Goal: Task Accomplishment & Management: Complete application form

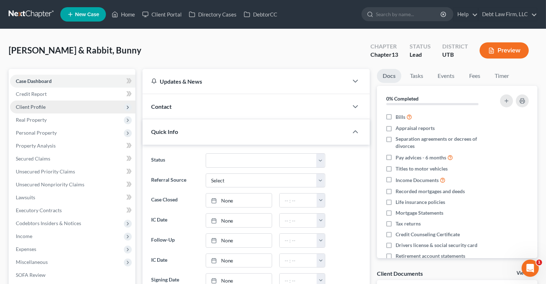
click at [64, 105] on span "Client Profile" at bounding box center [72, 107] width 125 height 13
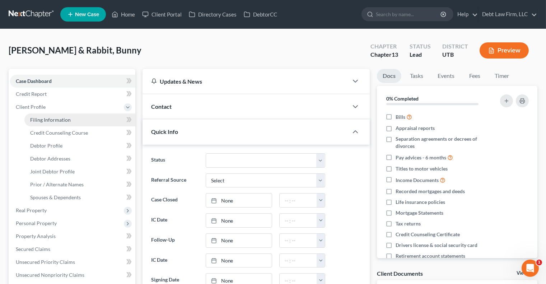
click at [70, 119] on link "Filing Information" at bounding box center [79, 119] width 111 height 13
select select "1"
select select "3"
select select "36"
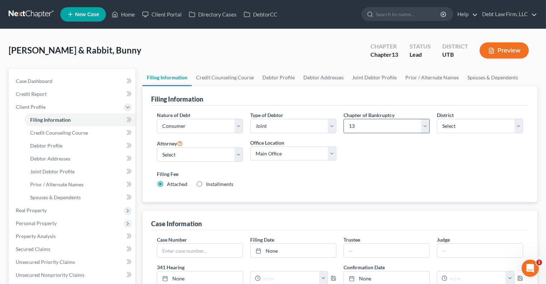
click at [362, 118] on div "Chapter of Bankruptcy Select 7 11 12 13" at bounding box center [387, 122] width 86 height 22
click at [362, 121] on select "Select 7 11 12 13" at bounding box center [387, 126] width 86 height 14
select select "0"
click at [344, 119] on select "Select 7 11 12 13" at bounding box center [387, 126] width 86 height 14
click at [451, 122] on select "Select [US_STATE] - [GEOGRAPHIC_DATA] [US_STATE] - [GEOGRAPHIC_DATA][US_STATE] …" at bounding box center [480, 126] width 86 height 14
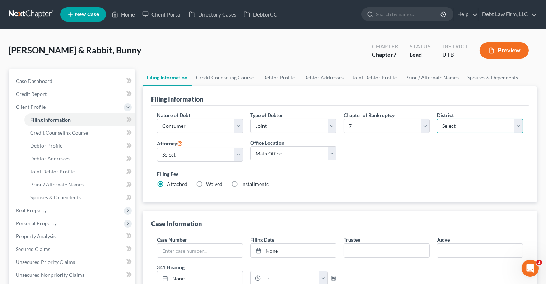
select select "7"
click at [437, 119] on select "Select [US_STATE] - [GEOGRAPHIC_DATA] [US_STATE] - [GEOGRAPHIC_DATA][US_STATE] …" at bounding box center [480, 126] width 86 height 14
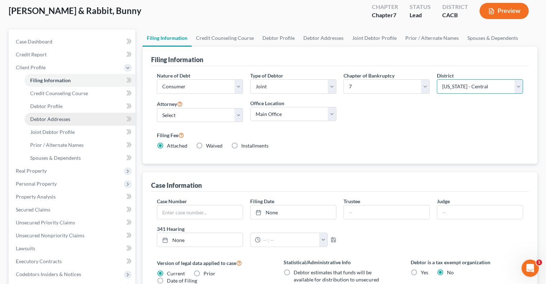
scroll to position [42, 0]
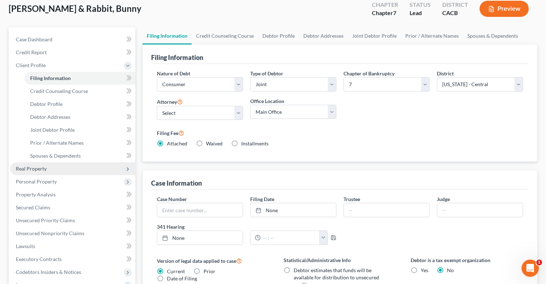
click at [65, 165] on span "Real Property" at bounding box center [72, 168] width 125 height 13
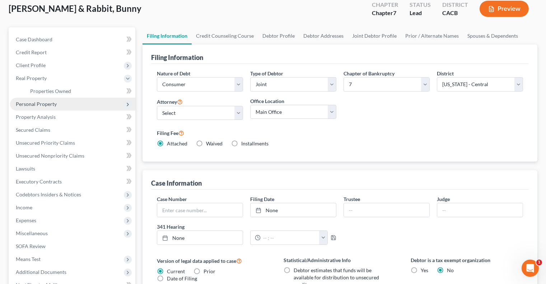
click at [62, 107] on span "Personal Property" at bounding box center [72, 104] width 125 height 13
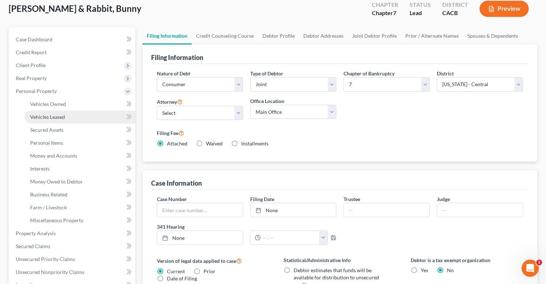
click at [65, 116] on link "Vehicles Leased" at bounding box center [79, 117] width 111 height 13
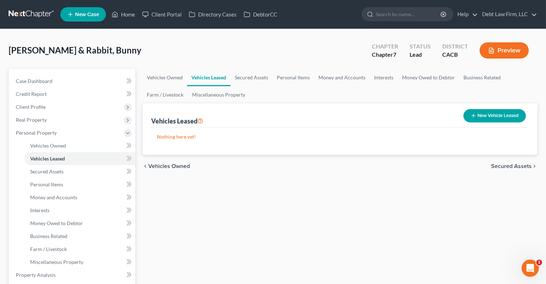
click at [499, 112] on button "New Vehicle Leased" at bounding box center [495, 115] width 62 height 13
select select "2"
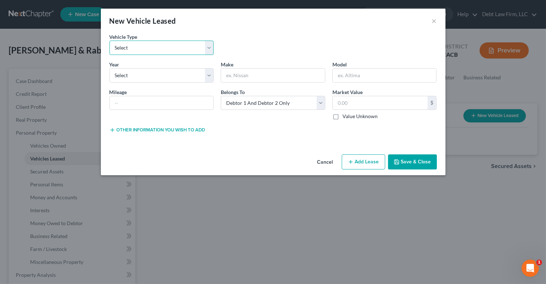
click at [154, 43] on select "Select Automobile (A/B: 3) Truck (A/B: 3) Trailer (A/B: 4) Watercraft (A/B: 4) …" at bounding box center [162, 48] width 104 height 14
select select "1"
click at [110, 41] on select "Select Automobile (A/B: 3) Truck (A/B: 3) Trailer (A/B: 4) Watercraft (A/B: 4) …" at bounding box center [162, 48] width 104 height 14
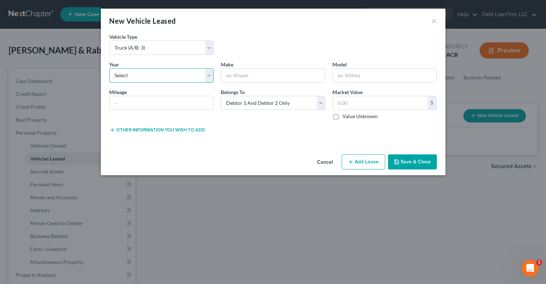
click at [193, 73] on select "Select 2026 2025 2024 2023 2022 2021 2020 2019 2018 2017 2016 2015 2014 2013 20…" at bounding box center [162, 75] width 104 height 14
select select "9"
click at [110, 68] on select "Select 2026 2025 2024 2023 2022 2021 2020 2019 2018 2017 2016 2015 2014 2013 20…" at bounding box center [162, 75] width 104 height 14
click at [259, 76] on input "text" at bounding box center [273, 76] width 104 height 14
click at [261, 117] on div "Belongs To * Select Debtor 1 Only Debtor 2 Only Debtor 1 And Debtor 2 Only At L…" at bounding box center [273, 104] width 112 height 32
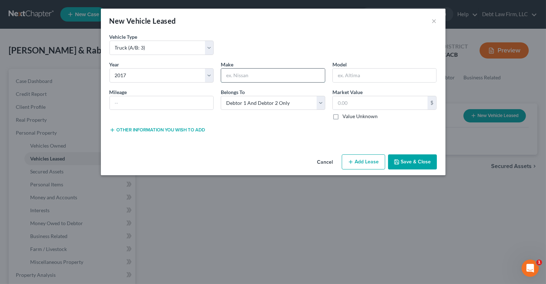
click at [262, 76] on input "text" at bounding box center [273, 76] width 104 height 14
type input "test"
click at [362, 75] on input "text" at bounding box center [385, 76] width 104 height 14
type input "test"
click at [340, 107] on input "text" at bounding box center [380, 103] width 95 height 14
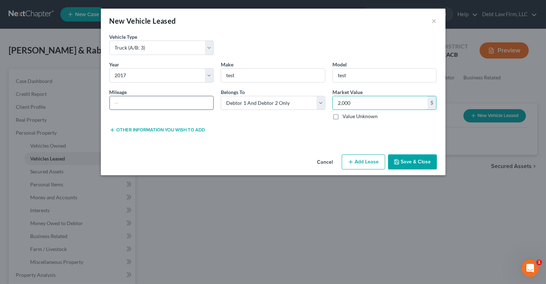
type input "2,000"
click at [188, 102] on input "text" at bounding box center [162, 103] width 104 height 14
type input "1000"
click at [414, 162] on button "Save & Close" at bounding box center [412, 161] width 49 height 15
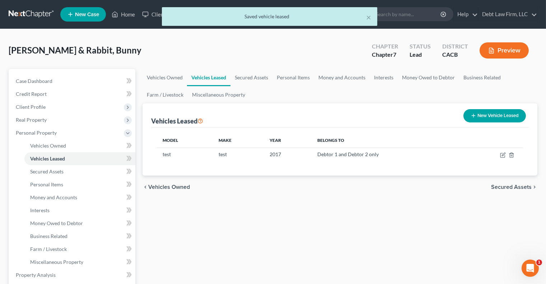
click at [502, 51] on button "Preview" at bounding box center [504, 50] width 49 height 16
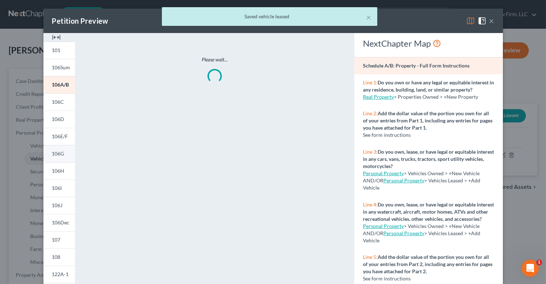
click at [59, 153] on span "106G" at bounding box center [58, 153] width 12 height 6
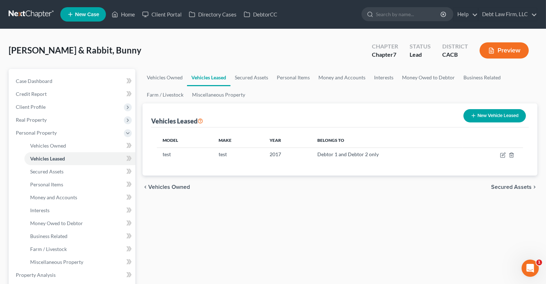
click at [501, 49] on button "Preview" at bounding box center [504, 50] width 49 height 16
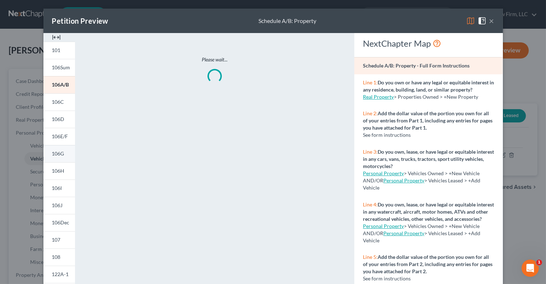
click at [56, 153] on span "106G" at bounding box center [58, 153] width 12 height 6
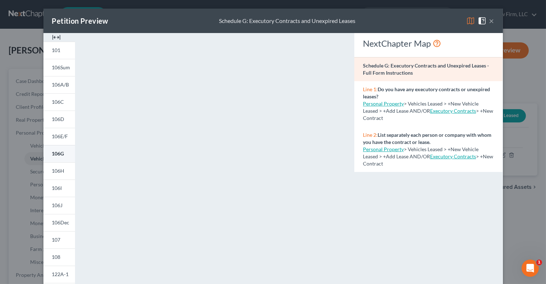
click at [56, 155] on span "106G" at bounding box center [58, 153] width 12 height 6
click at [494, 17] on button "×" at bounding box center [491, 21] width 5 height 9
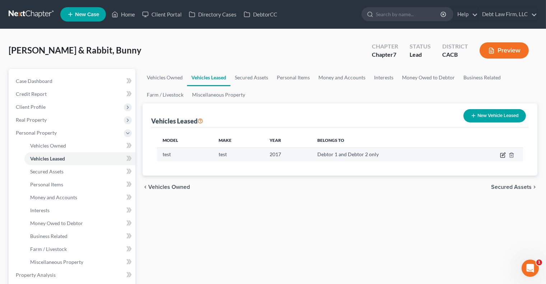
click at [503, 156] on icon "button" at bounding box center [503, 155] width 6 height 6
select select "1"
select select "9"
select select "2"
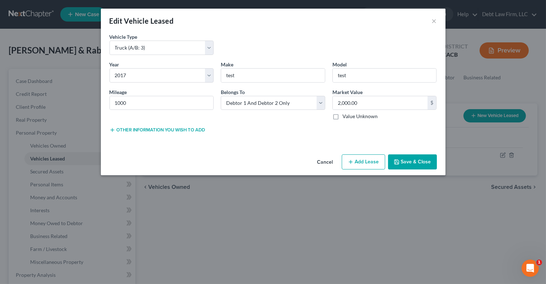
click at [363, 162] on button "Add Lease" at bounding box center [363, 161] width 43 height 15
select select "2"
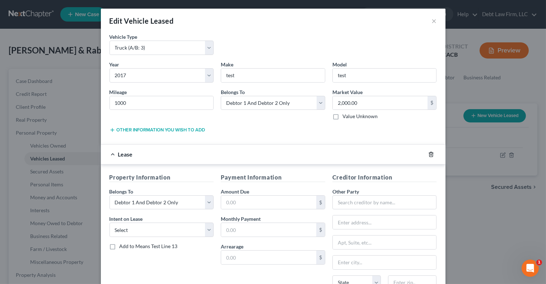
click at [430, 155] on icon "button" at bounding box center [431, 155] width 6 height 6
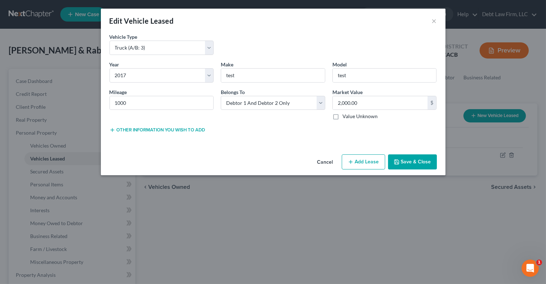
click at [361, 166] on button "Add Lease" at bounding box center [363, 161] width 43 height 15
select select "2"
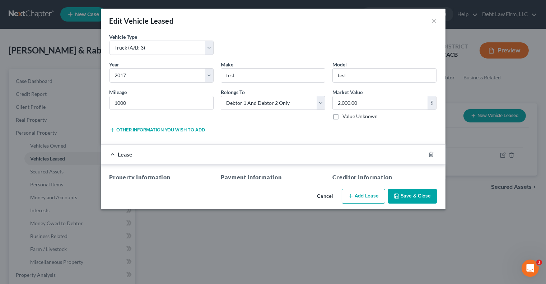
click at [361, 166] on div "Vehicle Type * Select Automobile (A/B: 3) Truck (A/B: 3) Trailer (A/B: 4) Water…" at bounding box center [273, 109] width 345 height 153
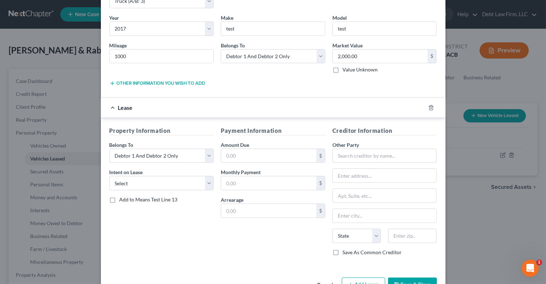
scroll to position [51, 0]
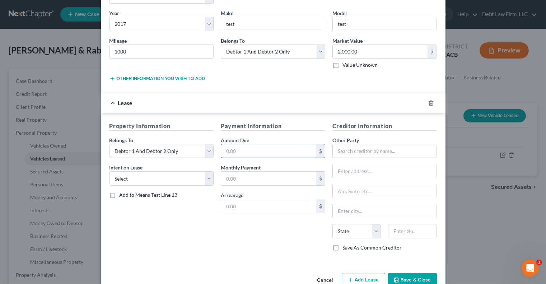
click at [250, 148] on input "text" at bounding box center [268, 151] width 95 height 14
type input "12"
click at [236, 180] on input "text" at bounding box center [268, 179] width 95 height 14
type input "100.00"
click at [252, 204] on input "text" at bounding box center [268, 206] width 95 height 14
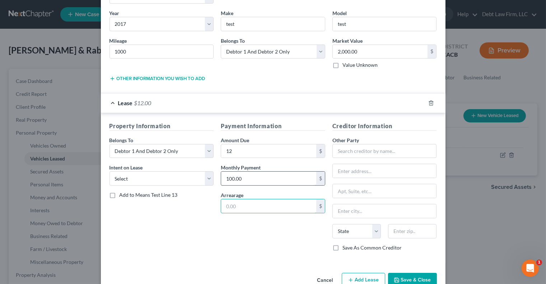
type input "3,000.00"
click at [172, 174] on select "Select None Assume Reject" at bounding box center [162, 178] width 104 height 14
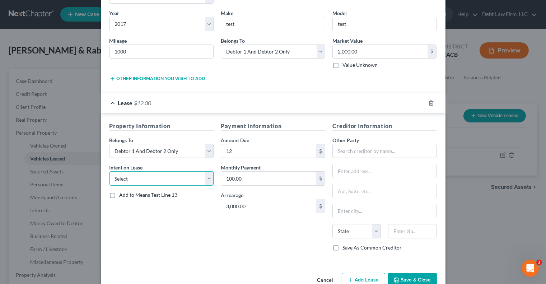
select select "1"
click at [110, 172] on select "Select None Assume Reject" at bounding box center [162, 178] width 104 height 14
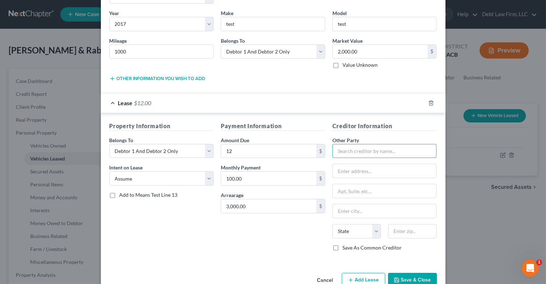
click at [371, 154] on input "text" at bounding box center [384, 151] width 104 height 14
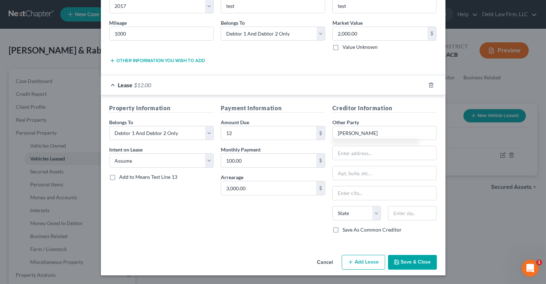
click at [411, 262] on button "Save & Close" at bounding box center [412, 262] width 49 height 15
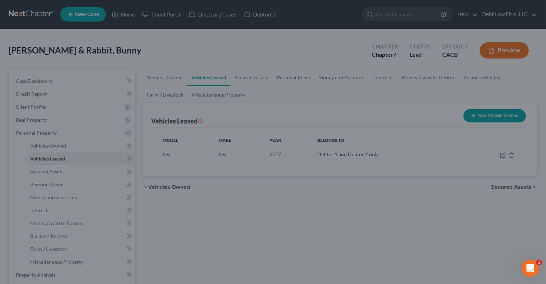
type input "lindsey"
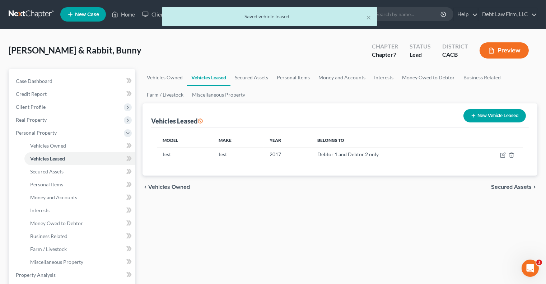
click at [507, 52] on button "Preview" at bounding box center [504, 50] width 49 height 16
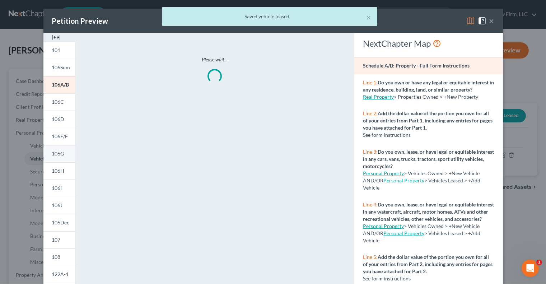
click at [59, 154] on span "106G" at bounding box center [58, 153] width 12 height 6
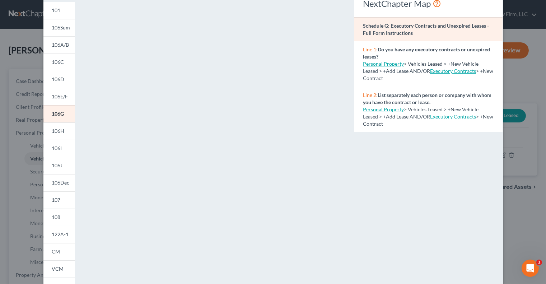
scroll to position [0, 0]
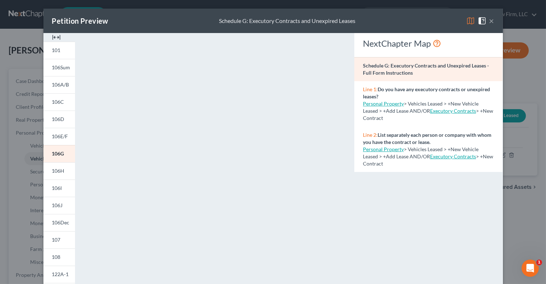
click at [491, 23] on button "×" at bounding box center [491, 21] width 5 height 9
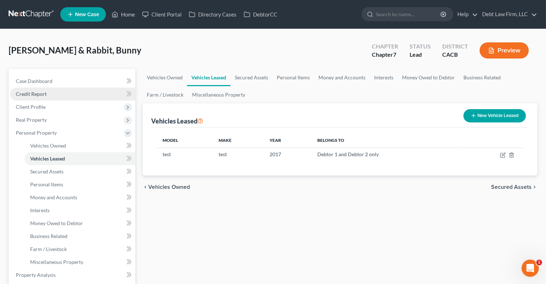
click at [65, 94] on link "Credit Report" at bounding box center [72, 94] width 125 height 13
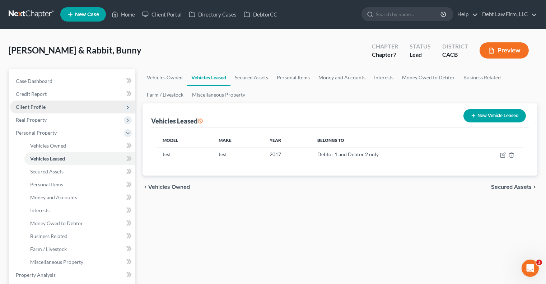
click at [72, 106] on span "Client Profile" at bounding box center [72, 107] width 125 height 13
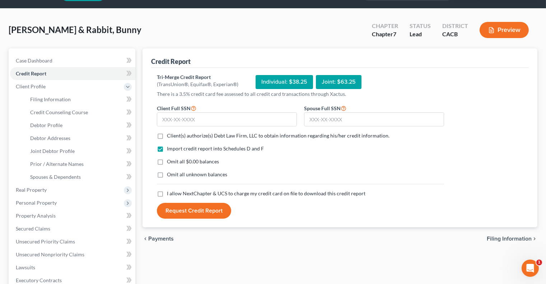
scroll to position [24, 0]
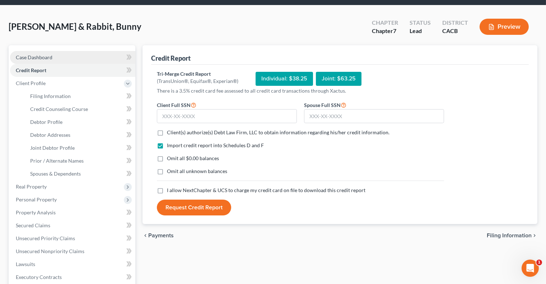
click at [82, 59] on link "Case Dashboard" at bounding box center [72, 57] width 125 height 13
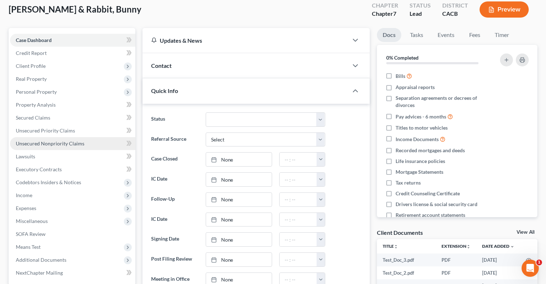
scroll to position [43, 0]
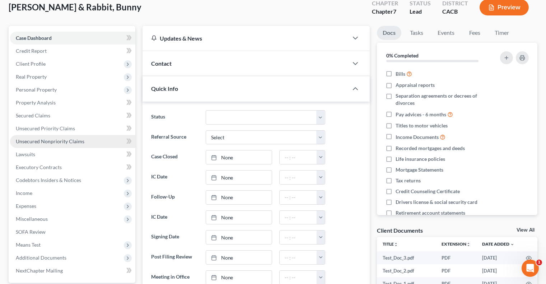
click at [102, 135] on link "Unsecured Nonpriority Claims" at bounding box center [72, 141] width 125 height 13
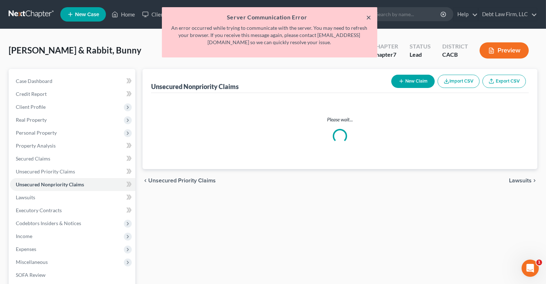
click at [368, 16] on button "×" at bounding box center [369, 17] width 5 height 9
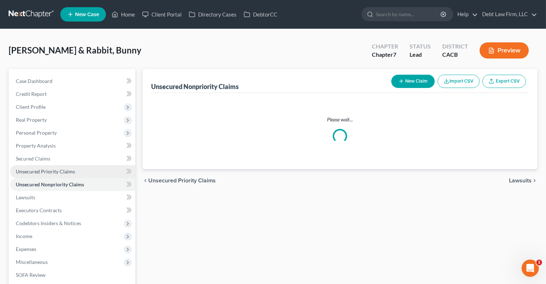
click at [85, 175] on link "Unsecured Priority Claims" at bounding box center [72, 171] width 125 height 13
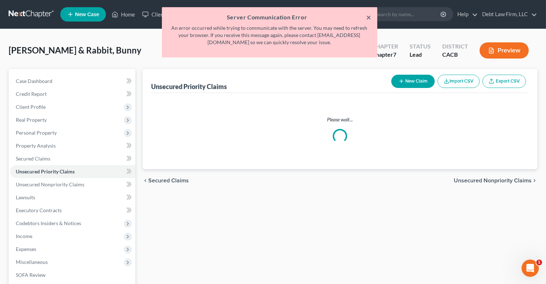
click at [367, 19] on button "×" at bounding box center [369, 17] width 5 height 9
